Goal: Book appointment/travel/reservation

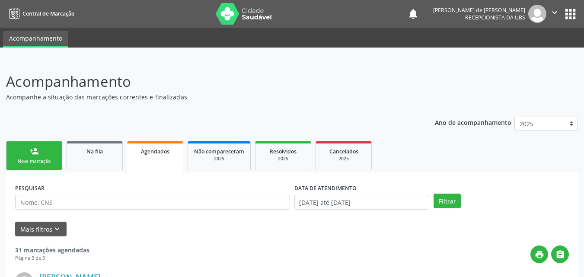
click at [29, 159] on div "Nova marcação" at bounding box center [34, 161] width 43 height 6
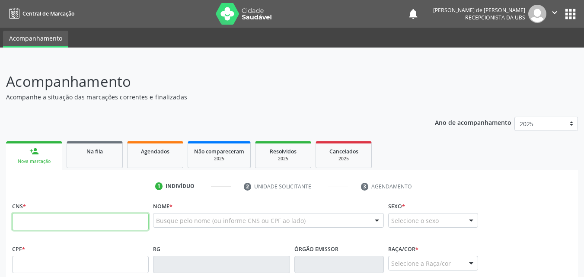
click at [43, 218] on input "text" at bounding box center [80, 221] width 137 height 17
click at [95, 225] on input "text" at bounding box center [80, 221] width 137 height 17
paste input "700 4019 4616 4748"
type input "700 4019 4616 4748"
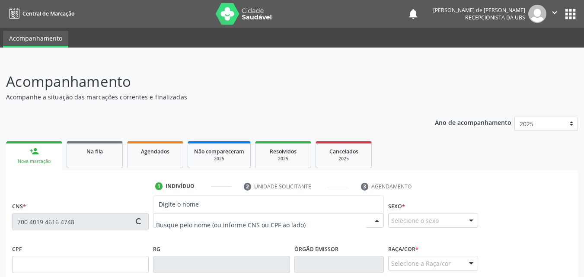
type input "005.317.084-97"
type input "[DATE]"
type input "[PERSON_NAME]"
type input "[PHONE_NUMBER]"
type input "36"
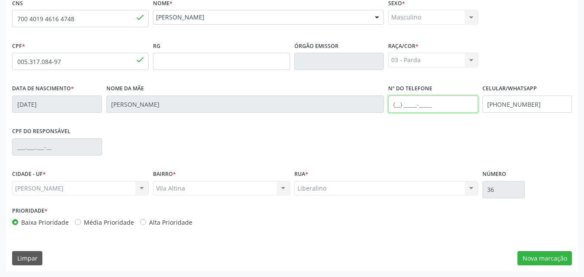
scroll to position [204, 0]
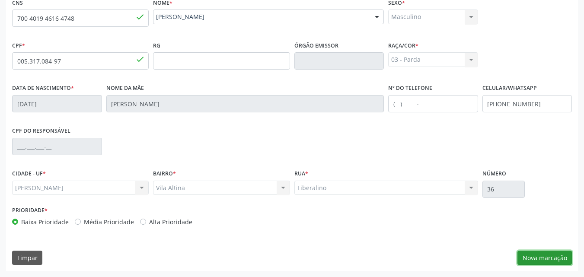
click at [538, 255] on button "Nova marcação" at bounding box center [544, 258] width 54 height 15
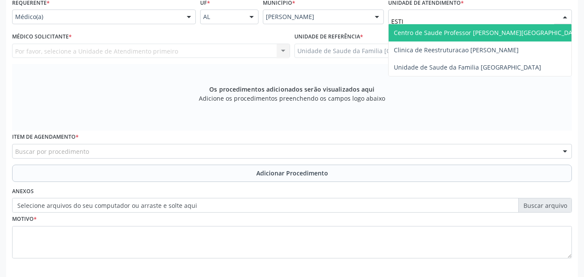
type input "ESTIV"
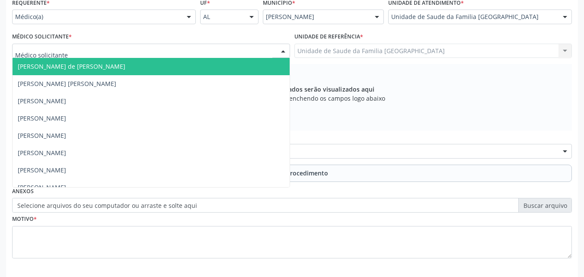
click at [85, 50] on div at bounding box center [151, 51] width 278 height 15
type input "TAC"
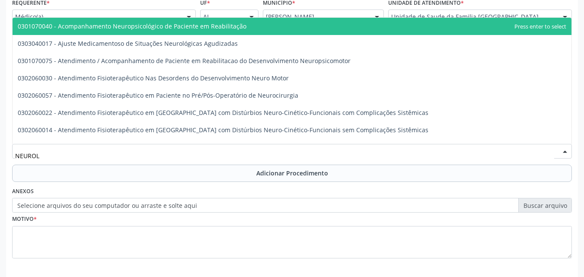
type input "NEUROLO"
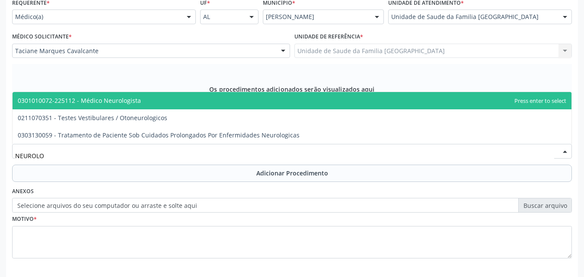
click at [94, 105] on span "0301010072-225112 - Médico Neurologista" at bounding box center [292, 100] width 559 height 17
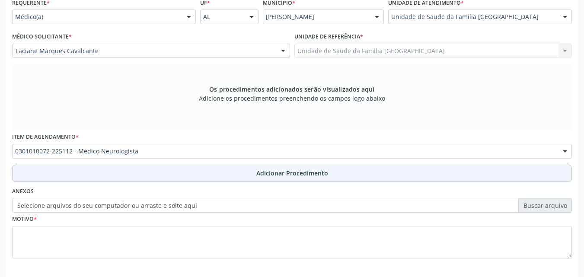
click at [103, 175] on button "Adicionar Procedimento" at bounding box center [292, 173] width 560 height 17
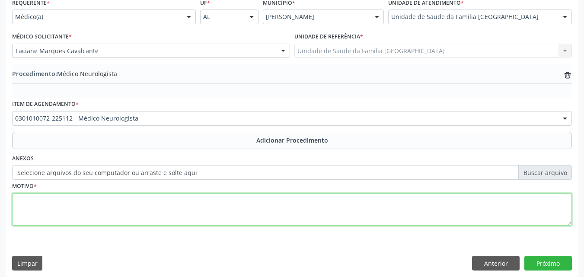
click at [61, 203] on textarea at bounding box center [292, 209] width 560 height 33
click at [73, 201] on textarea "NEUROPEDIÁTRICO - URGÊNCIA PACIENTE COM CRISES FOCAIS?" at bounding box center [292, 209] width 560 height 33
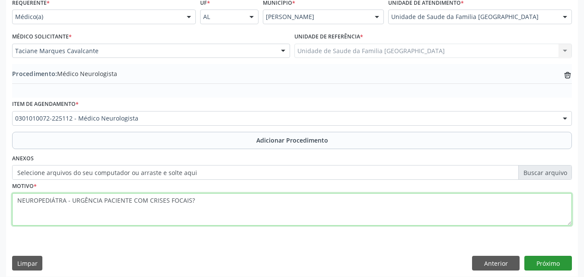
type textarea "NEUROPEDIÁTRA - URGÊNCIA PACIENTE COM CRISES FOCAIS?"
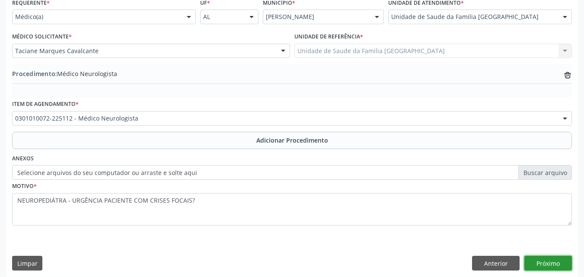
click at [546, 260] on button "Próximo" at bounding box center [548, 263] width 48 height 15
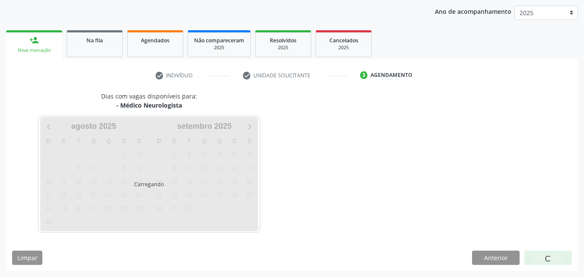
scroll to position [111, 0]
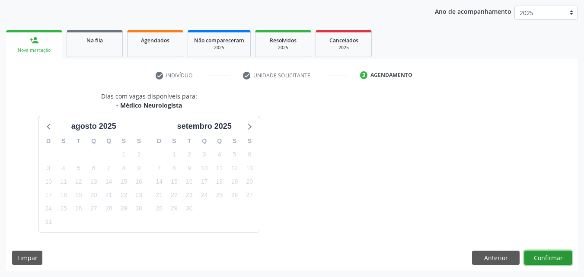
click at [541, 255] on button "Confirmar" at bounding box center [548, 258] width 48 height 15
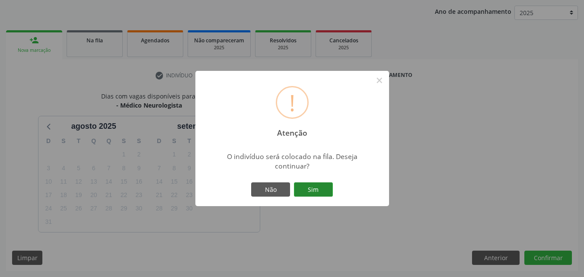
click at [326, 187] on button "Sim" at bounding box center [313, 189] width 39 height 15
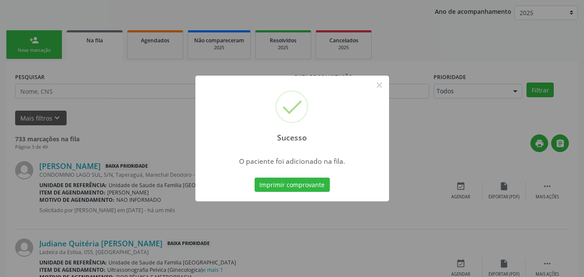
scroll to position [20, 0]
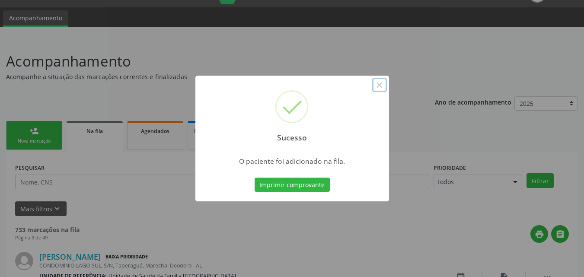
drag, startPoint x: 377, startPoint y: 89, endPoint x: 362, endPoint y: 96, distance: 17.0
click at [377, 88] on button "×" at bounding box center [379, 85] width 15 height 15
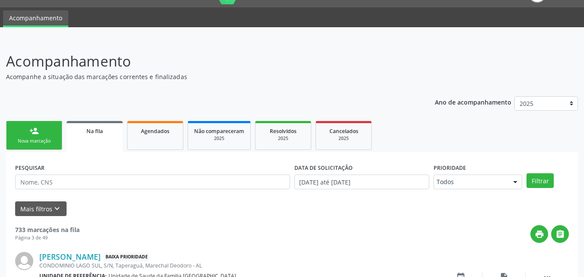
click at [29, 130] on div "person_add" at bounding box center [34, 131] width 10 height 10
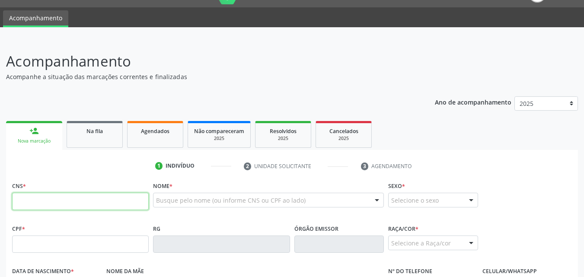
drag, startPoint x: 43, startPoint y: 199, endPoint x: 44, endPoint y: 177, distance: 22.0
click at [45, 196] on input "text" at bounding box center [80, 201] width 137 height 17
paste input "709 8020 9583 7690"
type input "709 8020 9583 7690"
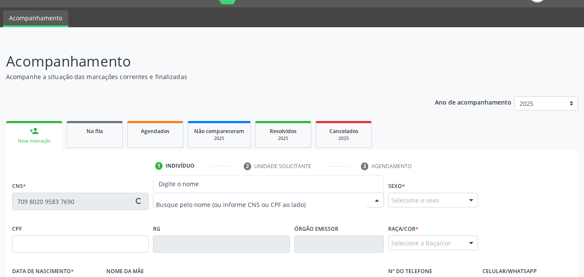
type input "169.738.504-48"
type input "[DATE]"
type input "[PERSON_NAME]"
type input "[PHONE_NUMBER]"
type input "36"
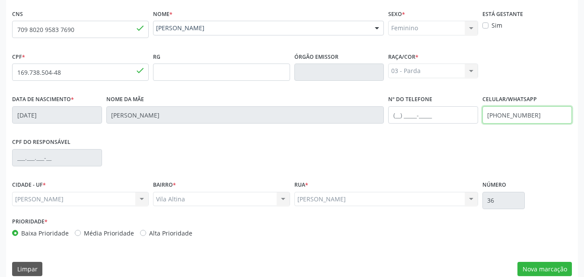
scroll to position [204, 0]
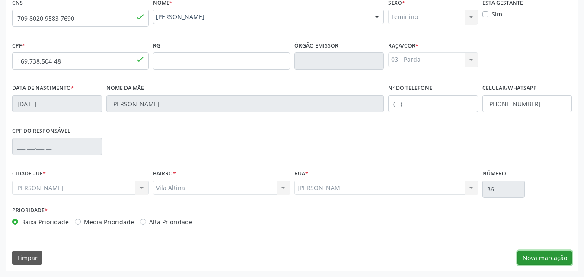
click at [541, 256] on button "Nova marcação" at bounding box center [544, 258] width 54 height 15
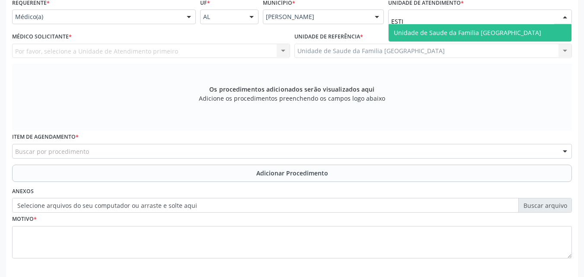
type input "ESTIV"
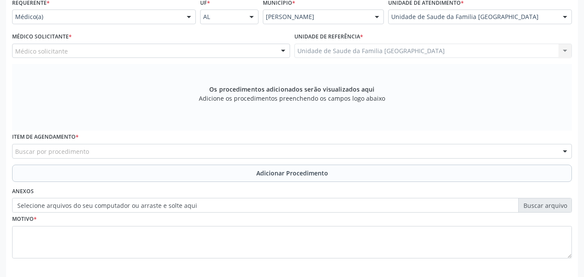
click at [83, 53] on div "Médico solicitante" at bounding box center [151, 51] width 278 height 15
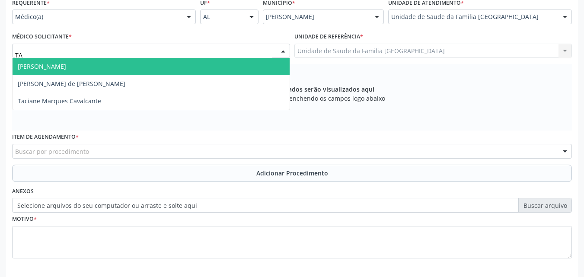
type input "TAC"
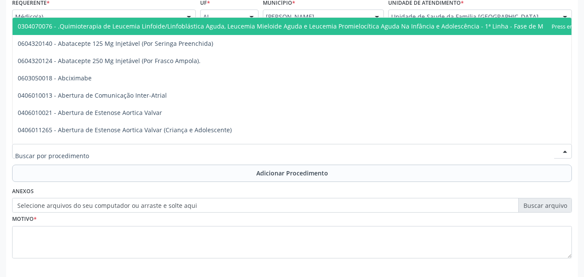
click at [62, 153] on input "text" at bounding box center [284, 155] width 539 height 17
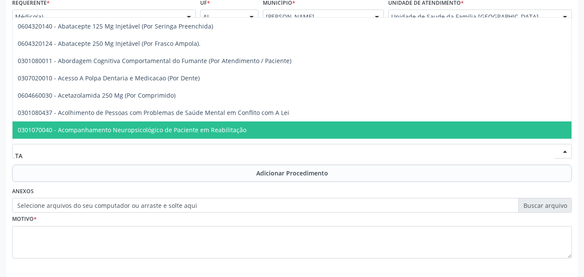
type input "T"
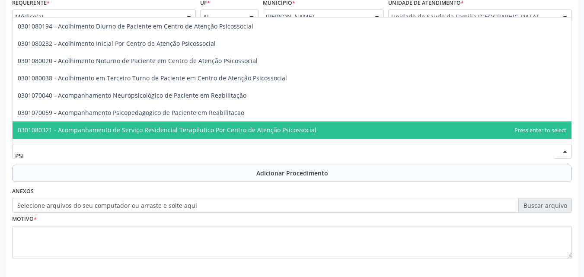
type input "PSIQ"
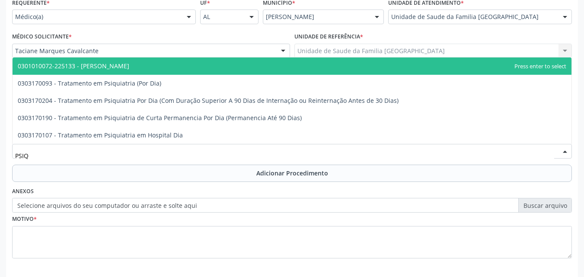
click at [91, 69] on span "0301010072-225133 - [PERSON_NAME]" at bounding box center [73, 66] width 111 height 8
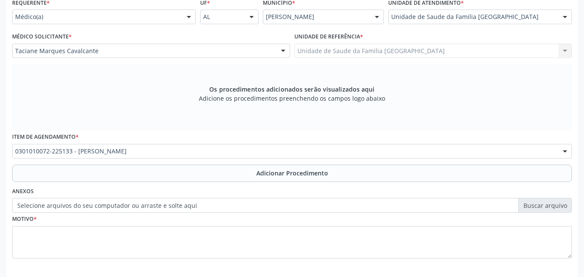
click at [95, 169] on button "Adicionar Procedimento" at bounding box center [292, 173] width 560 height 17
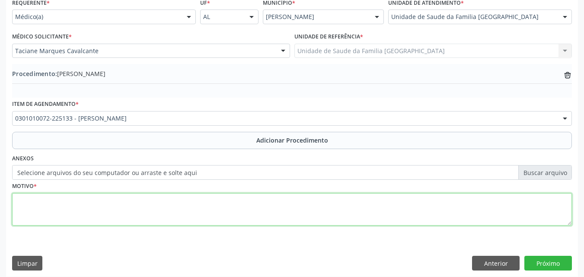
click at [95, 212] on textarea at bounding box center [292, 209] width 560 height 33
type textarea "PSQUIATRA INFANTIL - M-CHAT POSITIVO P/ TEA."
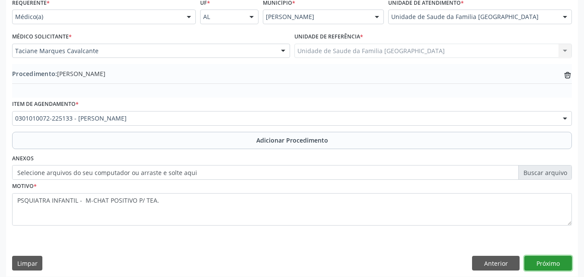
click at [556, 263] on button "Próximo" at bounding box center [548, 263] width 48 height 15
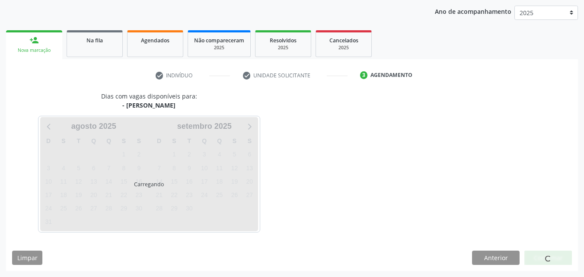
scroll to position [111, 0]
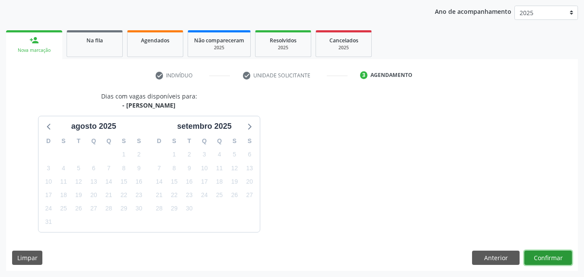
click at [551, 259] on button "Confirmar" at bounding box center [548, 258] width 48 height 15
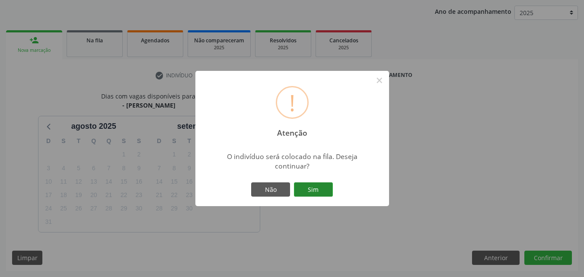
click at [320, 194] on button "Sim" at bounding box center [313, 189] width 39 height 15
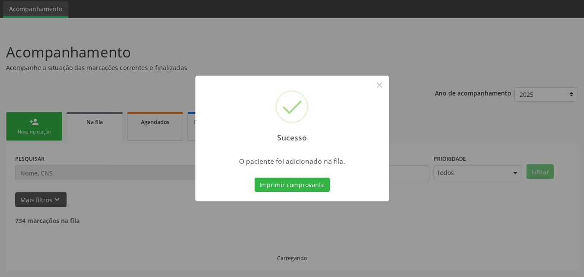
scroll to position [20, 0]
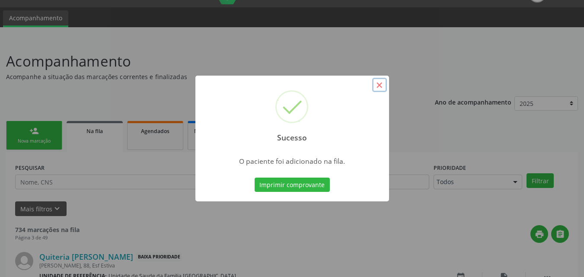
click at [379, 85] on button "×" at bounding box center [379, 85] width 15 height 15
